Goal: Transaction & Acquisition: Book appointment/travel/reservation

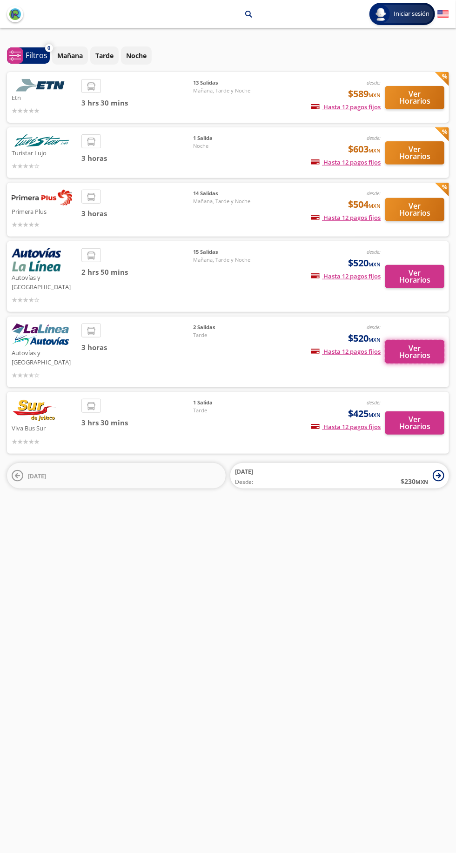
click at [424, 340] on button "Ver Horarios" at bounding box center [414, 351] width 59 height 23
click at [414, 206] on button "Ver Horarios" at bounding box center [414, 209] width 59 height 23
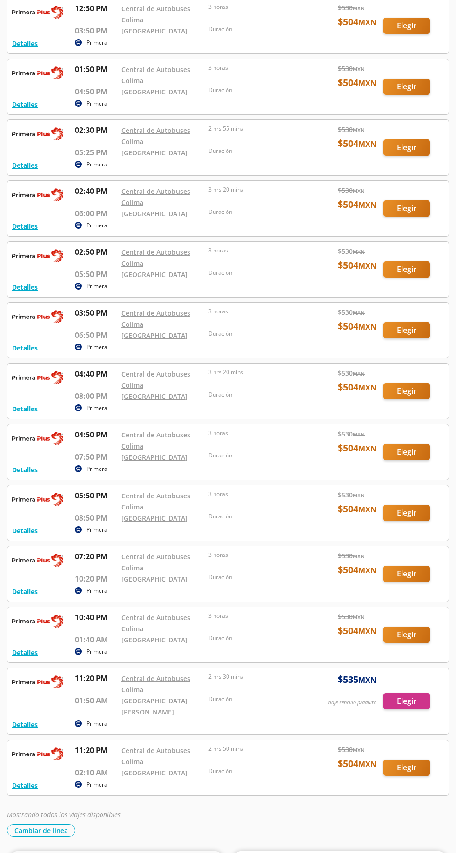
scroll to position [142, 0]
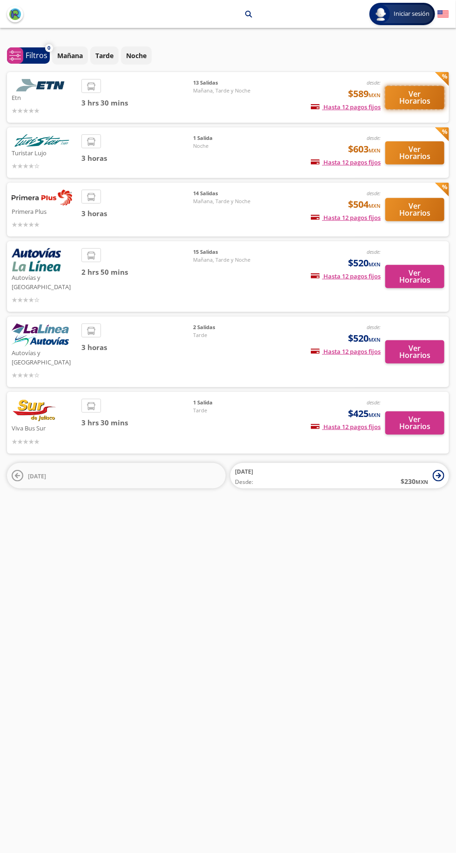
click at [413, 105] on button "Ver Horarios" at bounding box center [414, 97] width 59 height 23
click at [67, 53] on p "Mañana" at bounding box center [70, 56] width 26 height 10
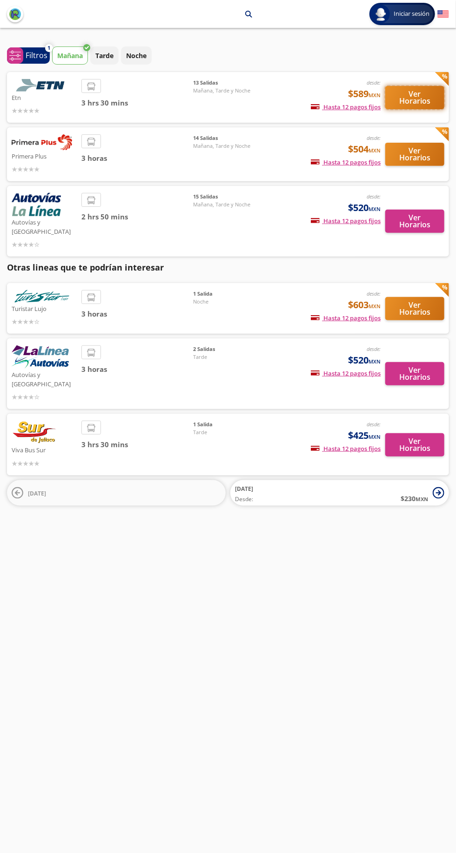
click at [411, 100] on button "Ver Horarios" at bounding box center [414, 97] width 59 height 23
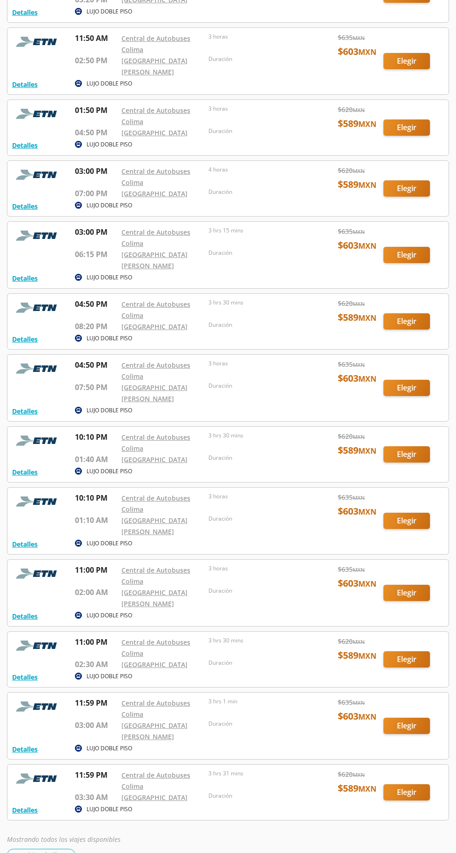
scroll to position [137, 0]
